Goal: Task Accomplishment & Management: Use online tool/utility

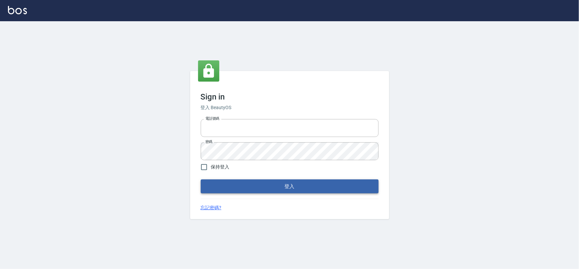
type input "0975575780"
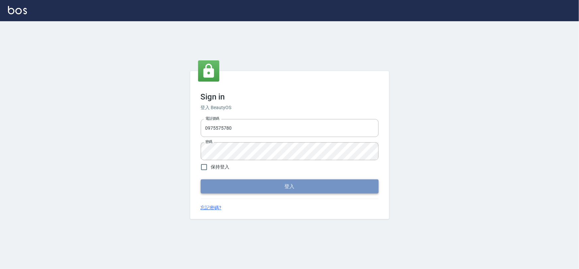
click at [285, 188] on button "登入" at bounding box center [290, 187] width 178 height 14
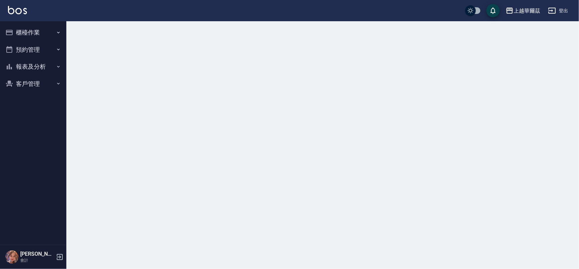
click at [33, 30] on button "櫃檯作業" at bounding box center [33, 32] width 61 height 17
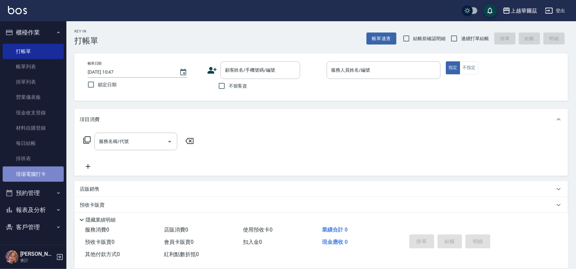
click at [30, 179] on link "現場電腦打卡" at bounding box center [33, 174] width 61 height 15
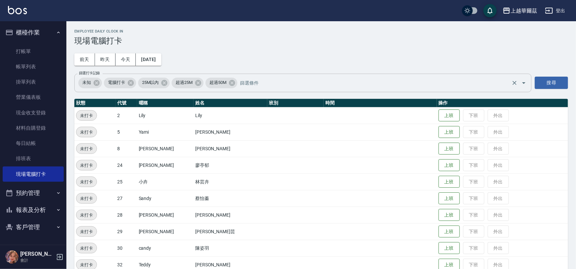
drag, startPoint x: 427, startPoint y: 110, endPoint x: 270, endPoint y: 77, distance: 160.5
click at [438, 110] on button "上班" at bounding box center [448, 116] width 21 height 12
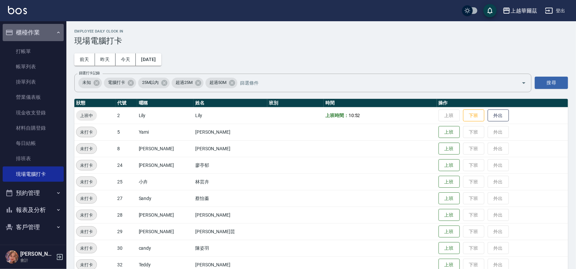
click at [39, 32] on button "櫃檯作業" at bounding box center [33, 32] width 61 height 17
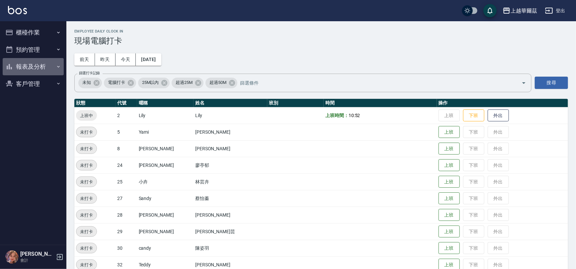
click at [30, 61] on button "報表及分析" at bounding box center [33, 66] width 61 height 17
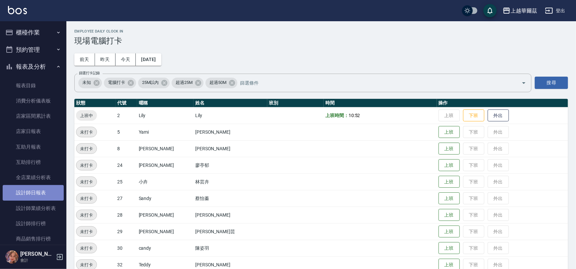
click at [35, 189] on link "設計師日報表" at bounding box center [33, 192] width 61 height 15
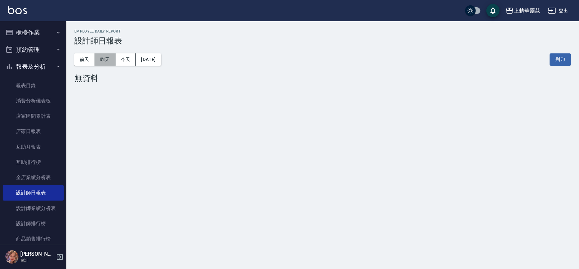
click at [105, 56] on button "昨天" at bounding box center [105, 59] width 21 height 12
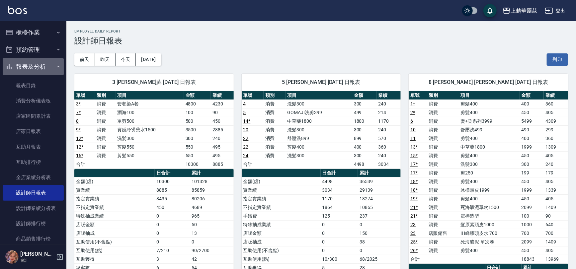
click at [39, 63] on button "報表及分析" at bounding box center [33, 66] width 61 height 17
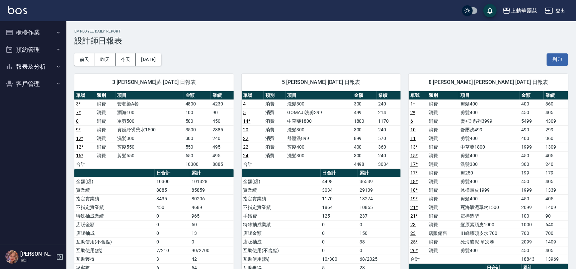
click at [30, 35] on button "櫃檯作業" at bounding box center [33, 32] width 61 height 17
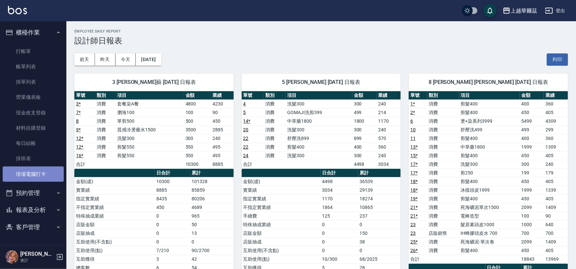
click at [34, 173] on link "現場電腦打卡" at bounding box center [33, 174] width 61 height 15
